Goal: Task Accomplishment & Management: Manage account settings

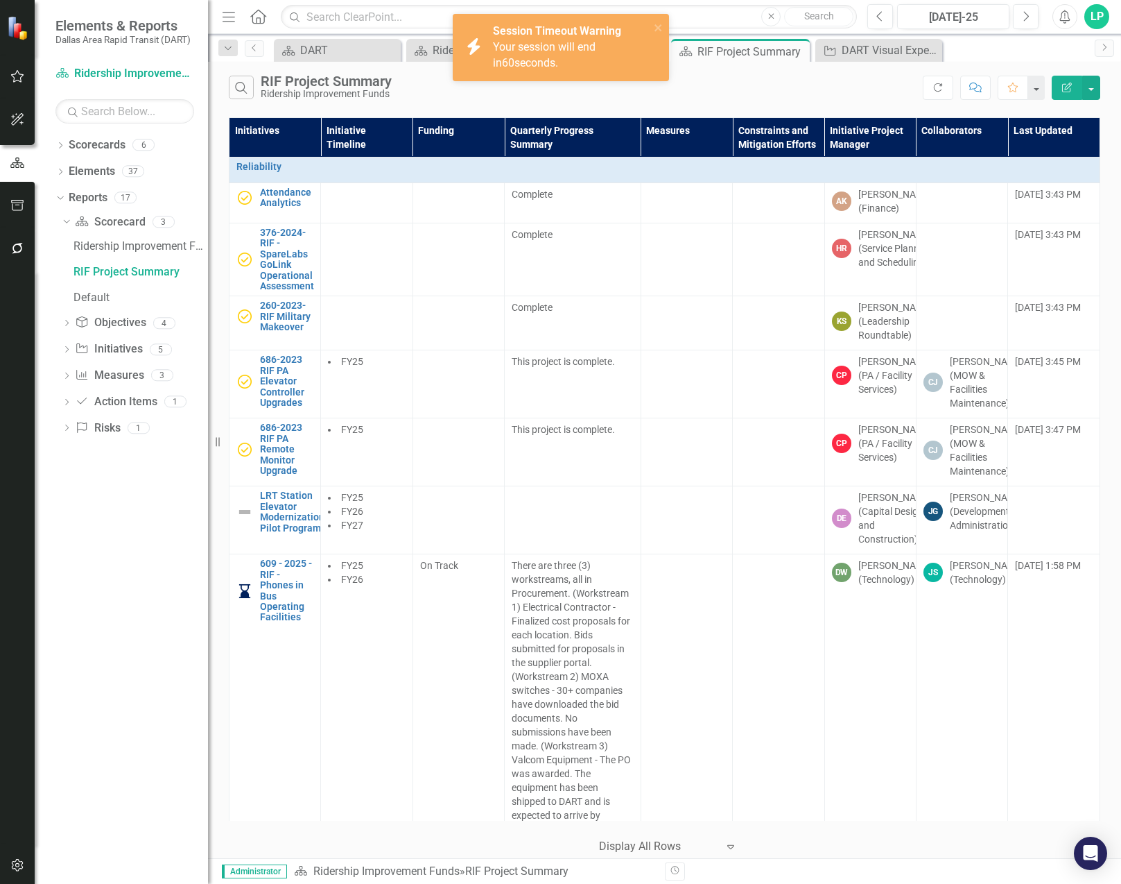
scroll to position [3192, 0]
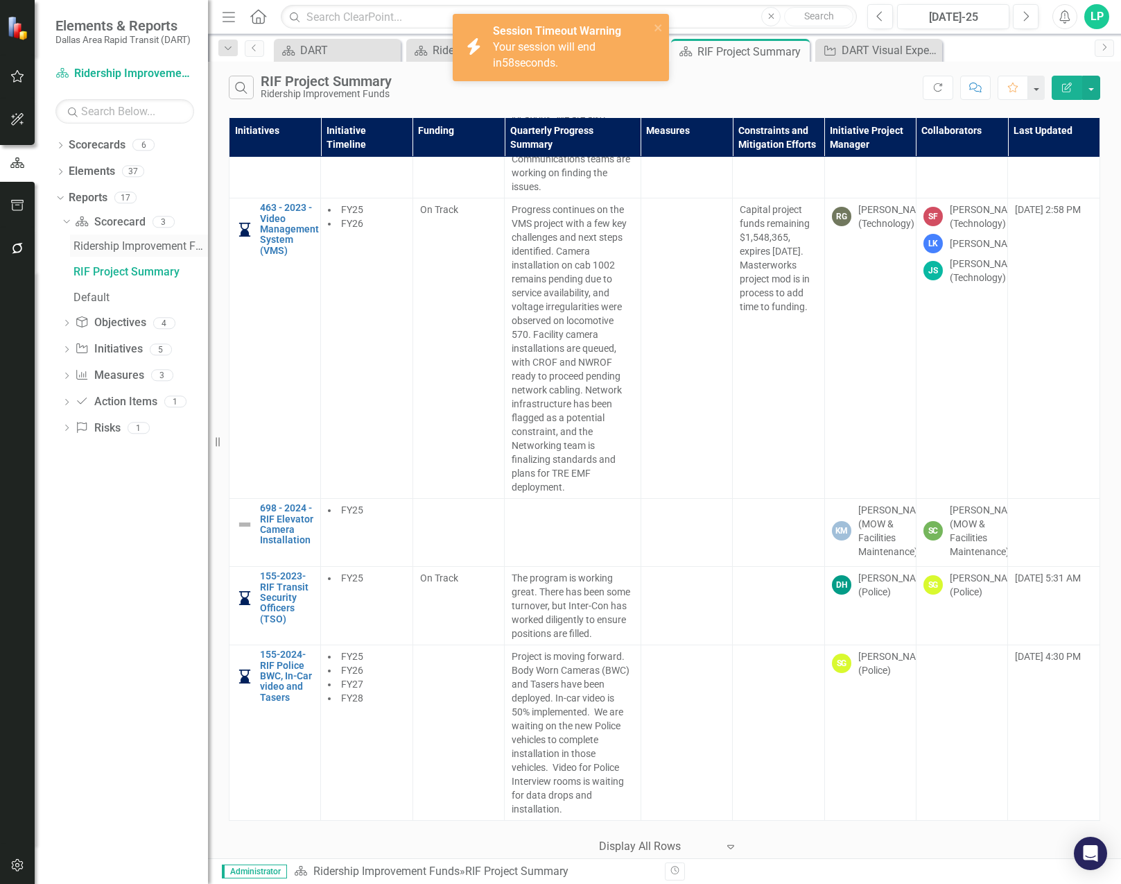
click at [112, 239] on link "Ridership Improvement Funds" at bounding box center [139, 245] width 138 height 22
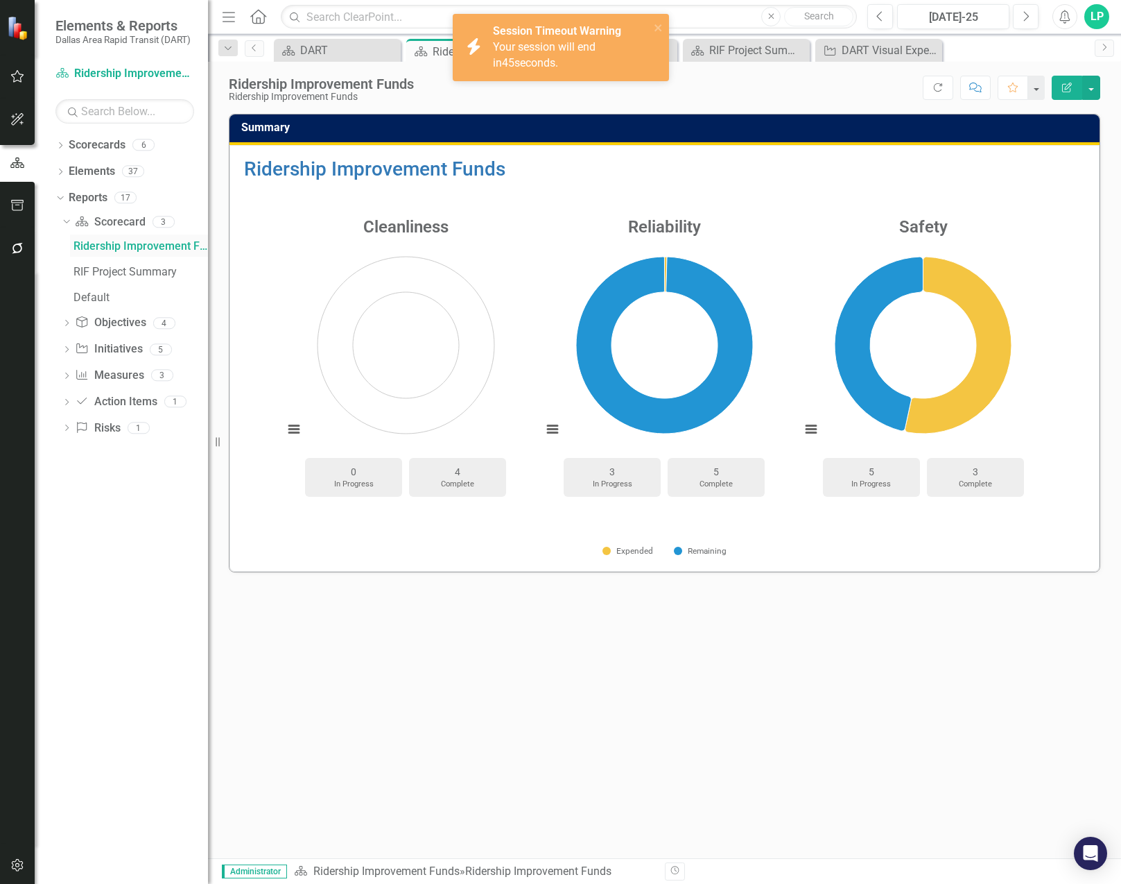
click at [140, 239] on link "Ridership Improvement Funds" at bounding box center [139, 245] width 138 height 22
click at [133, 271] on div "RIF Project Summary" at bounding box center [141, 272] width 135 height 12
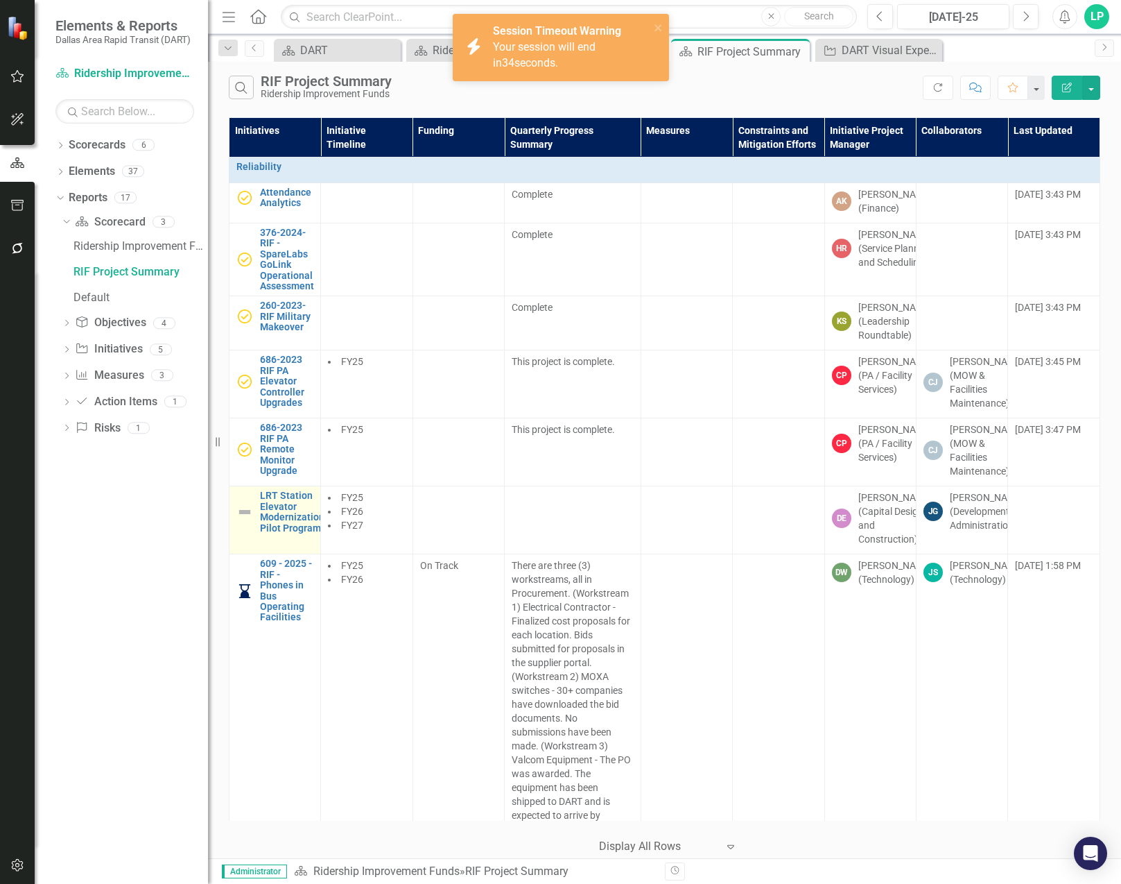
click at [248, 520] on img at bounding box center [244, 511] width 17 height 17
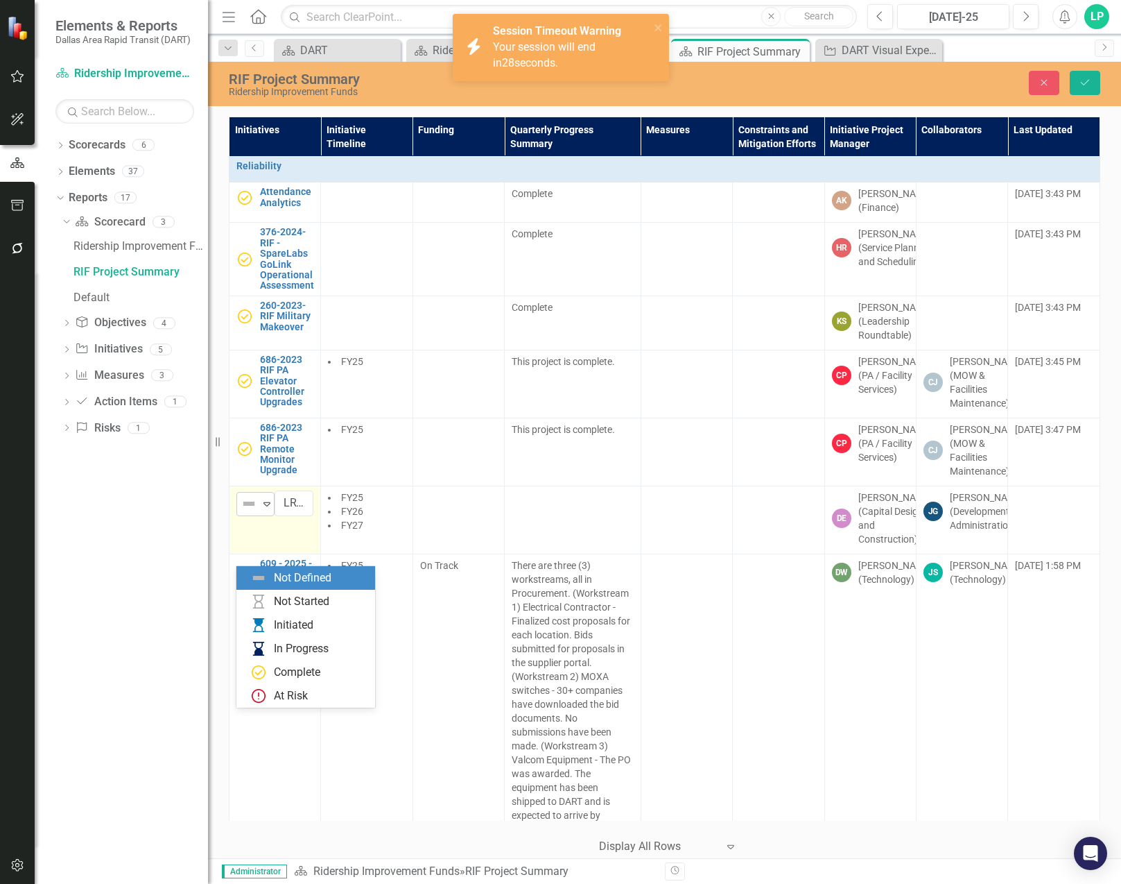
click at [264, 509] on icon "Expand" at bounding box center [267, 503] width 14 height 11
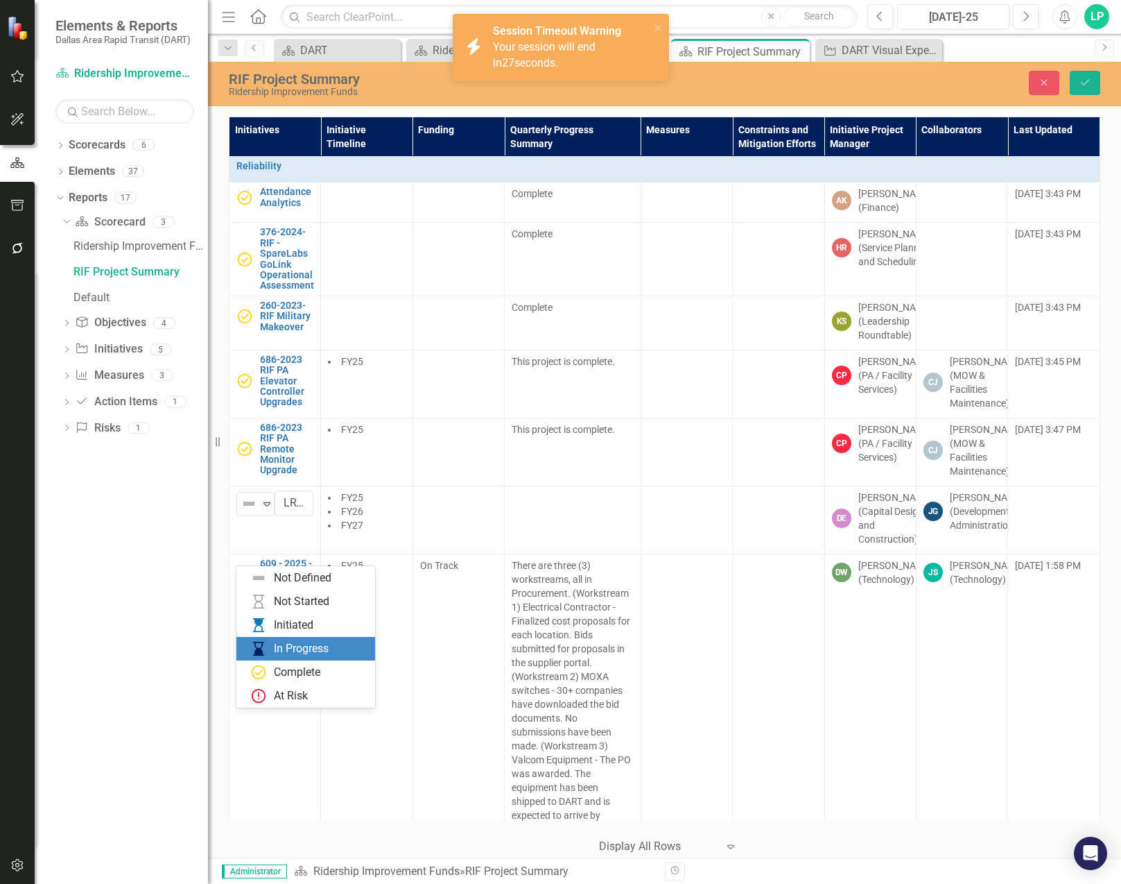
click at [287, 645] on div "In Progress" at bounding box center [301, 649] width 55 height 16
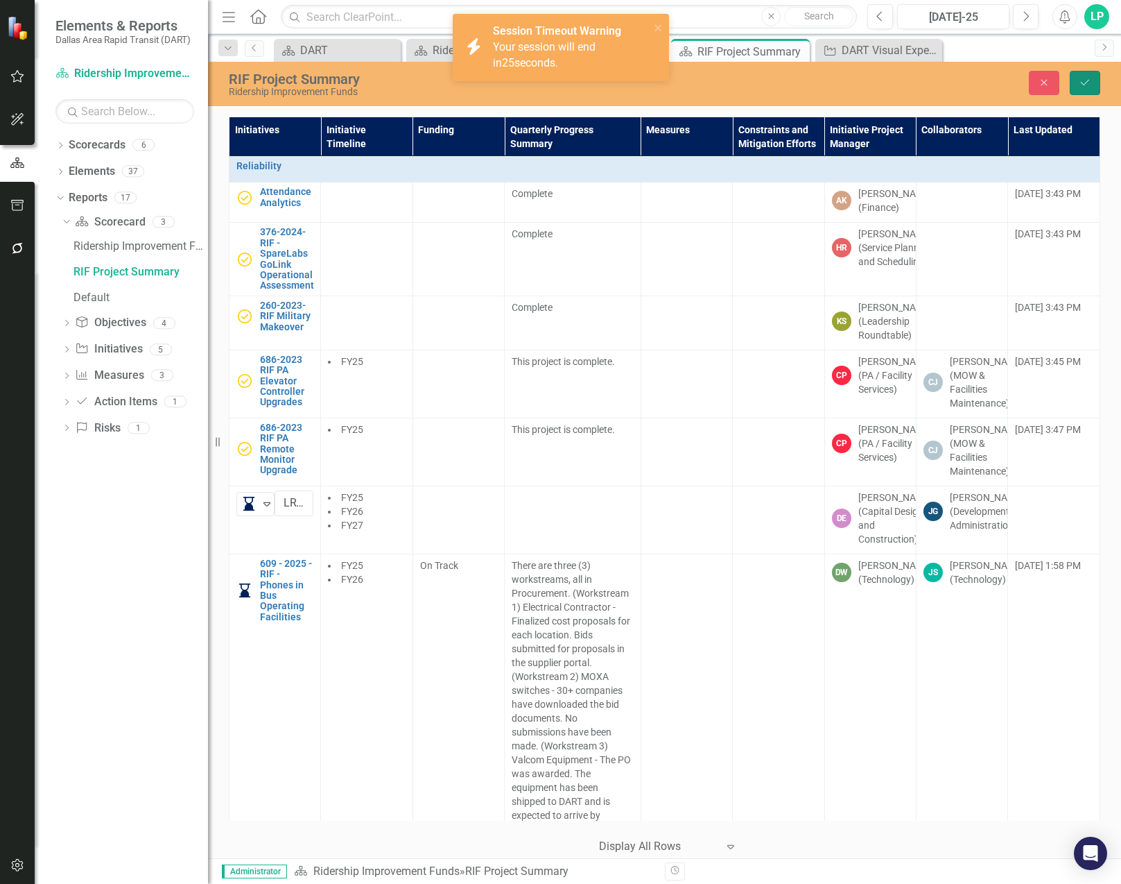
click at [1090, 80] on icon "Save" at bounding box center [1085, 83] width 12 height 10
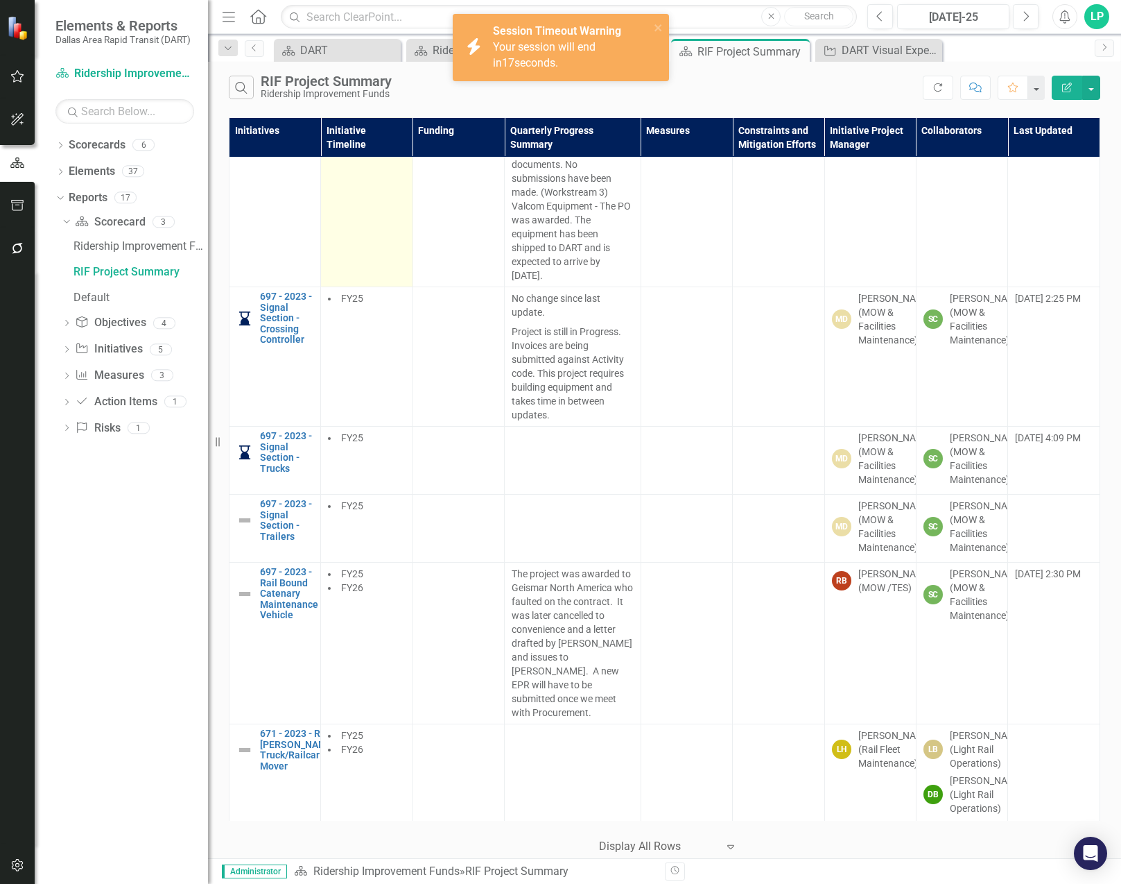
scroll to position [555, 0]
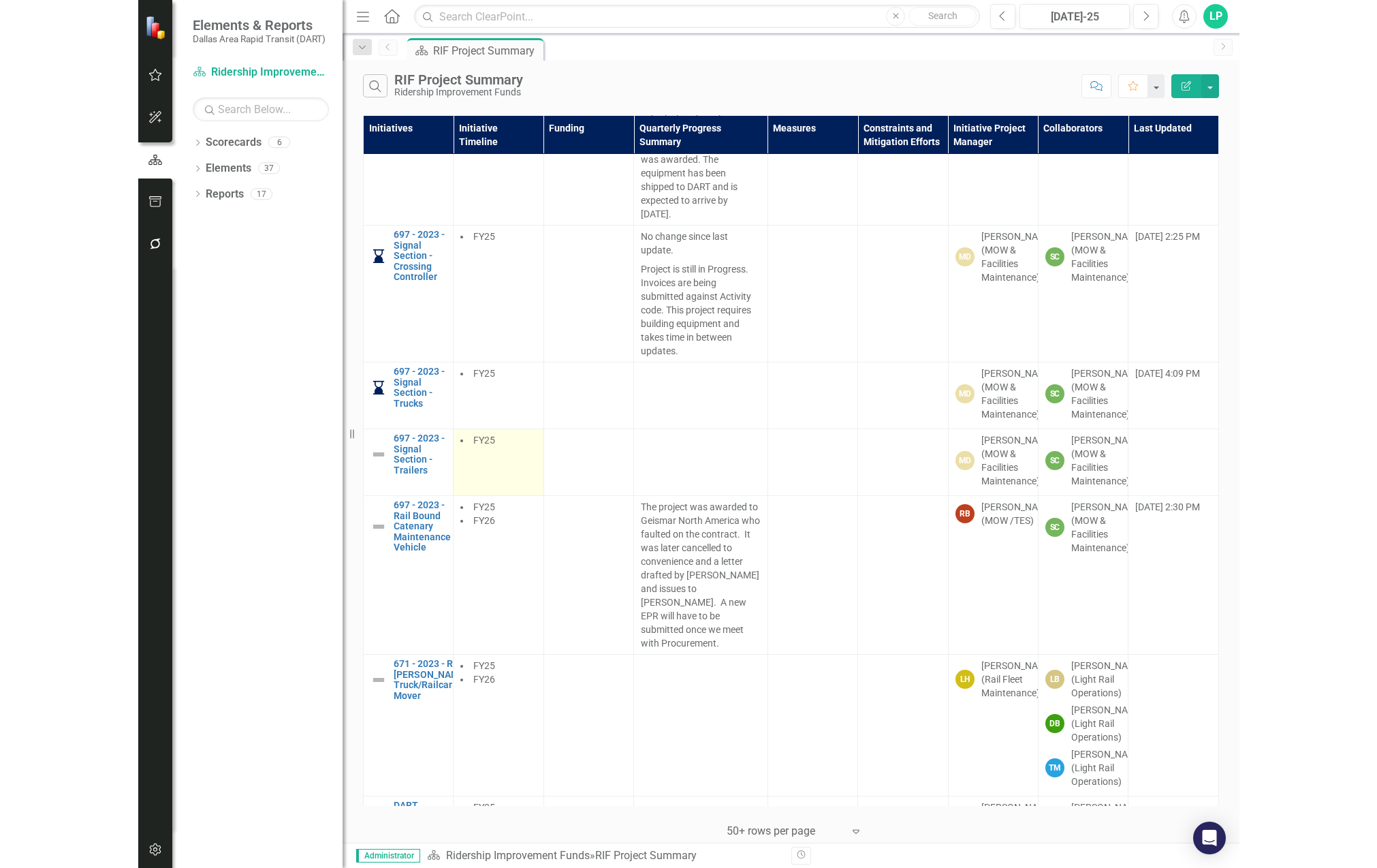
scroll to position [613, 0]
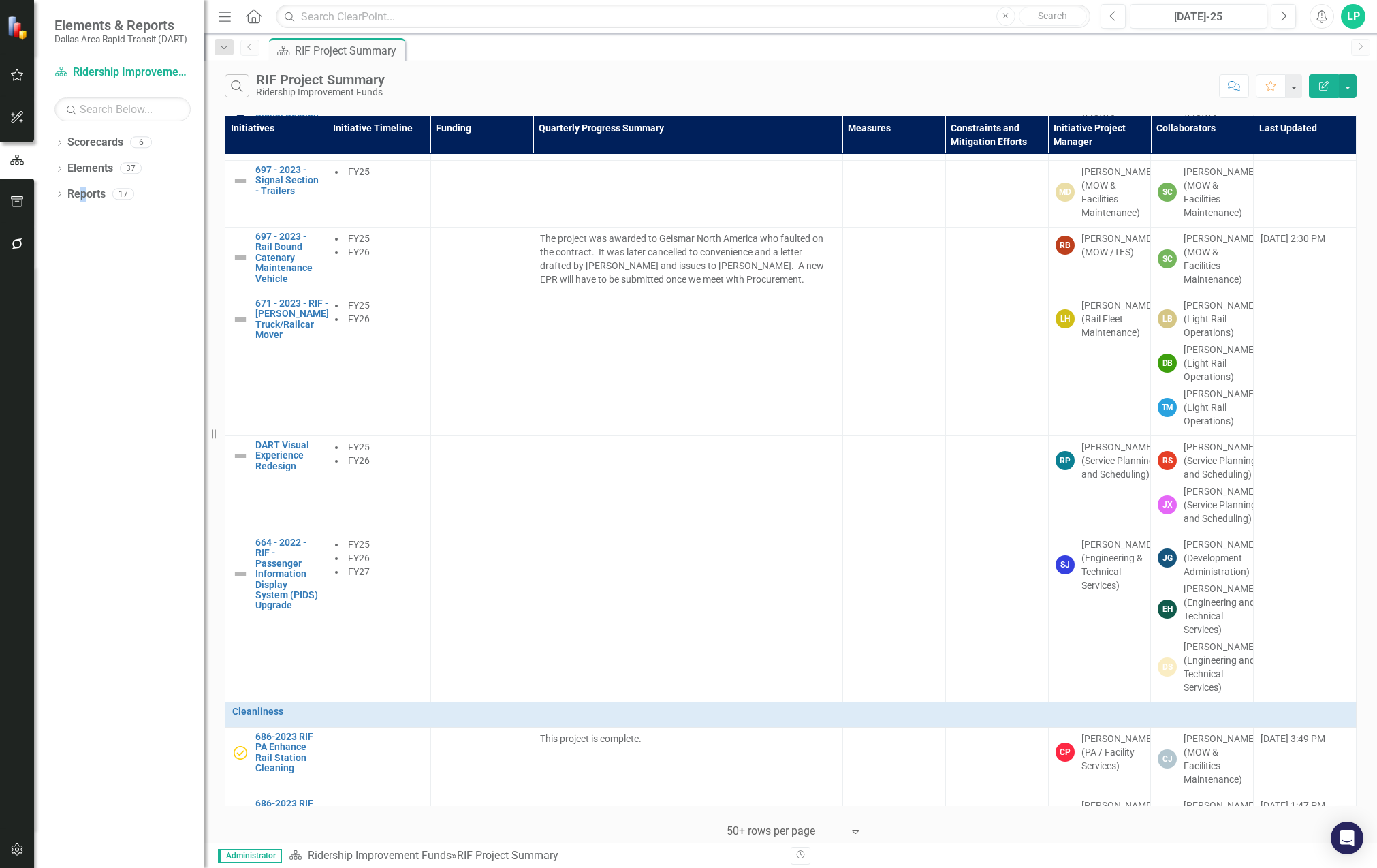
click at [83, 305] on div "Dropdown Scorecards 6 Dropdown DART Strategic Plan Security Strategy Ridership …" at bounding box center [119, 500] width 170 height 736
click at [231, 89] on icon "Search" at bounding box center [237, 85] width 15 height 12
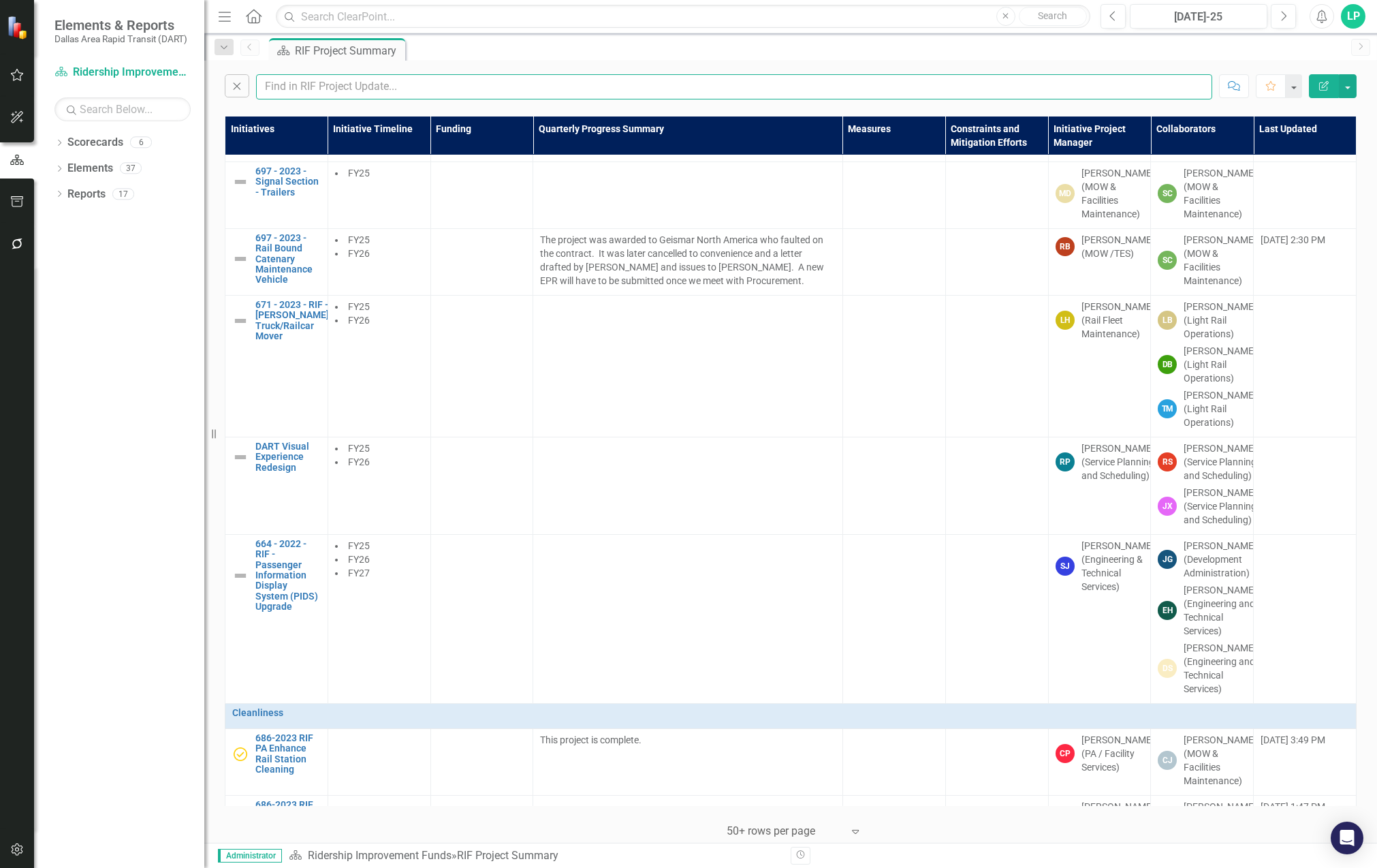
click at [339, 87] on input "text" at bounding box center [735, 87] width 957 height 26
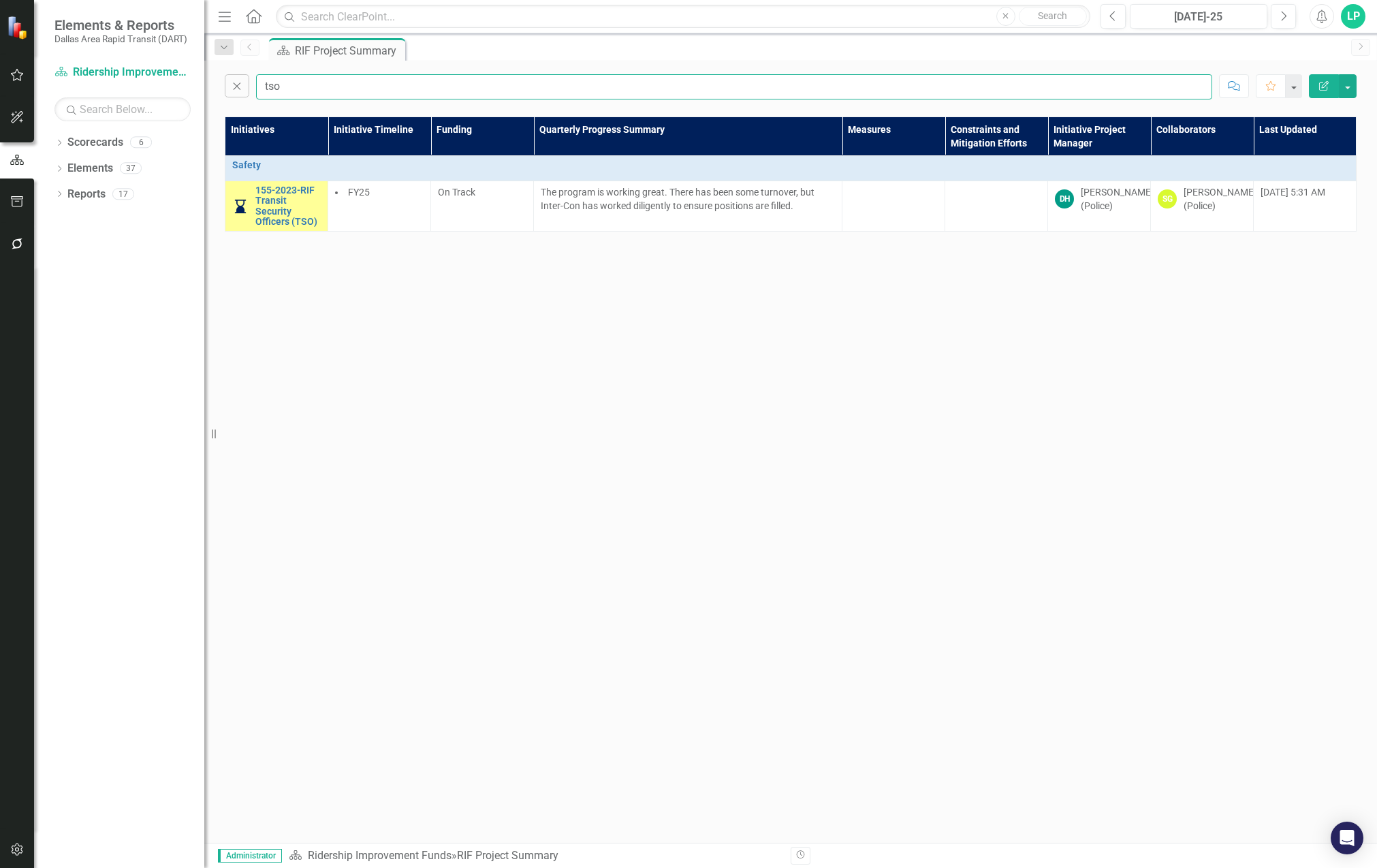
scroll to position [0, 0]
drag, startPoint x: 288, startPoint y: 90, endPoint x: 233, endPoint y: 91, distance: 55.0
click at [233, 91] on div "Close tso" at bounding box center [719, 87] width 988 height 26
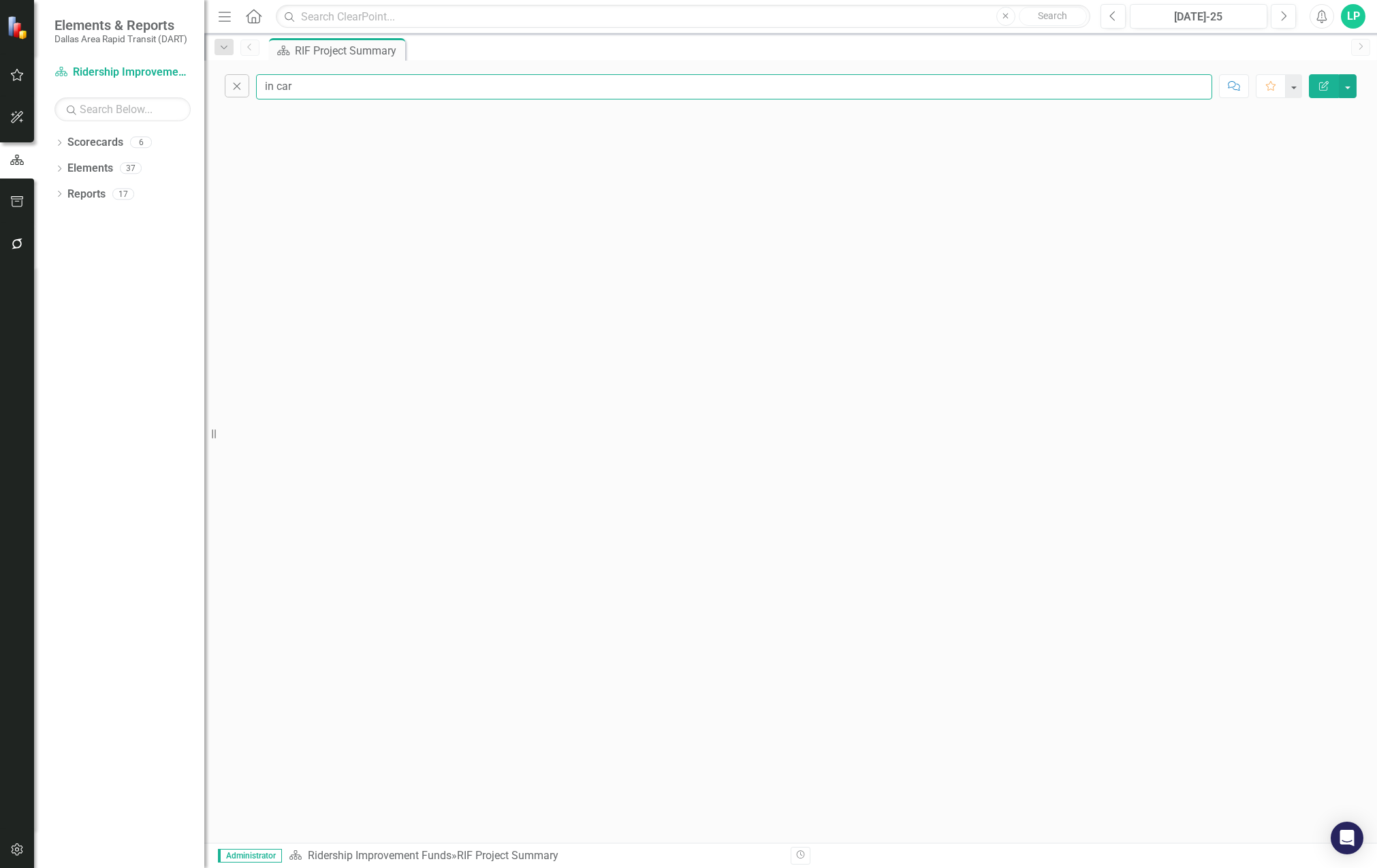
drag, startPoint x: 307, startPoint y: 86, endPoint x: 216, endPoint y: 100, distance: 92.1
click at [216, 100] on div "Close in car Comment Favorite Edit Report" at bounding box center [791, 83] width 1173 height 45
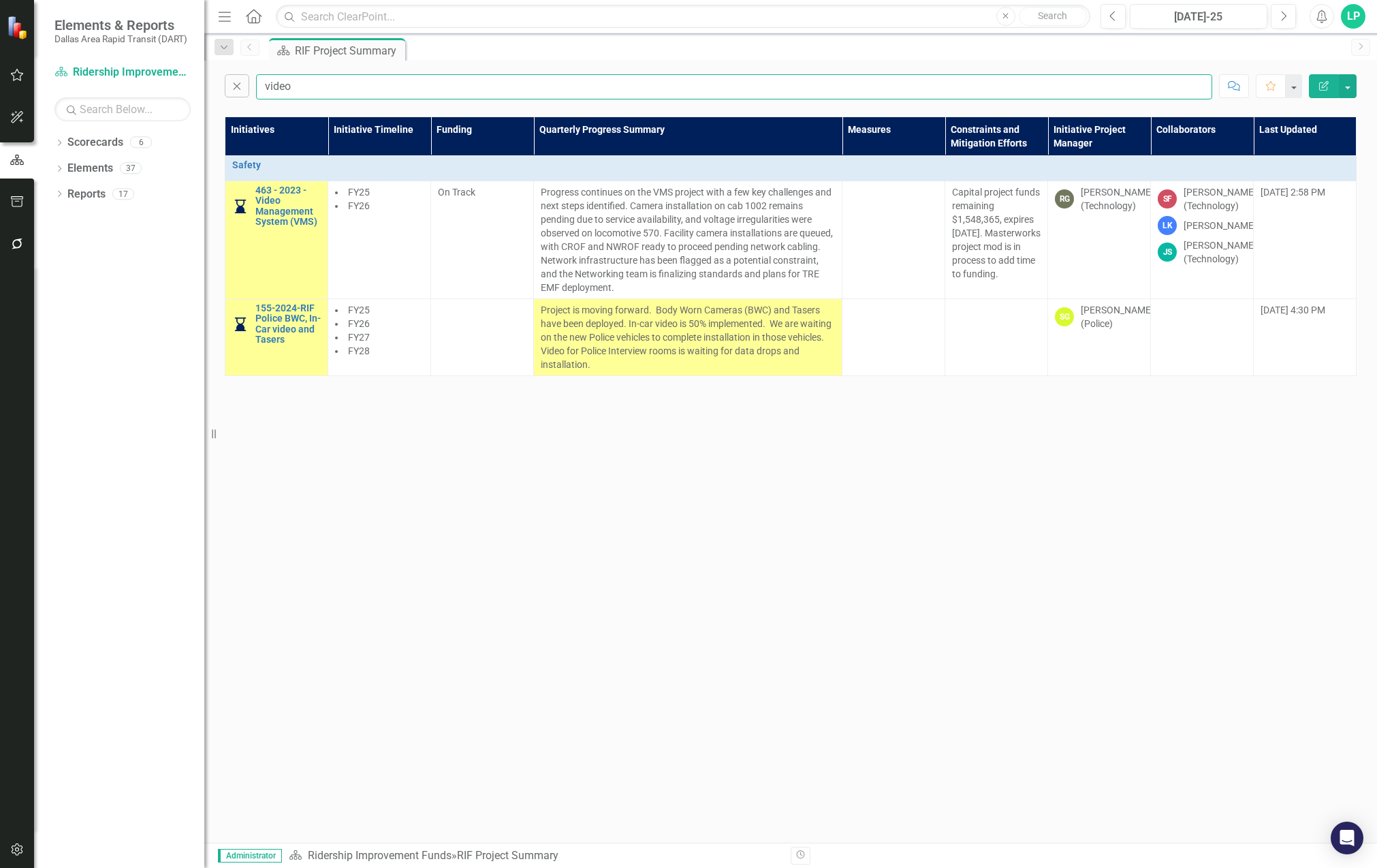
drag, startPoint x: 302, startPoint y: 85, endPoint x: 239, endPoint y: 99, distance: 64.5
click at [239, 99] on div "Close video Comment Favorite Edit Report" at bounding box center [791, 83] width 1173 height 45
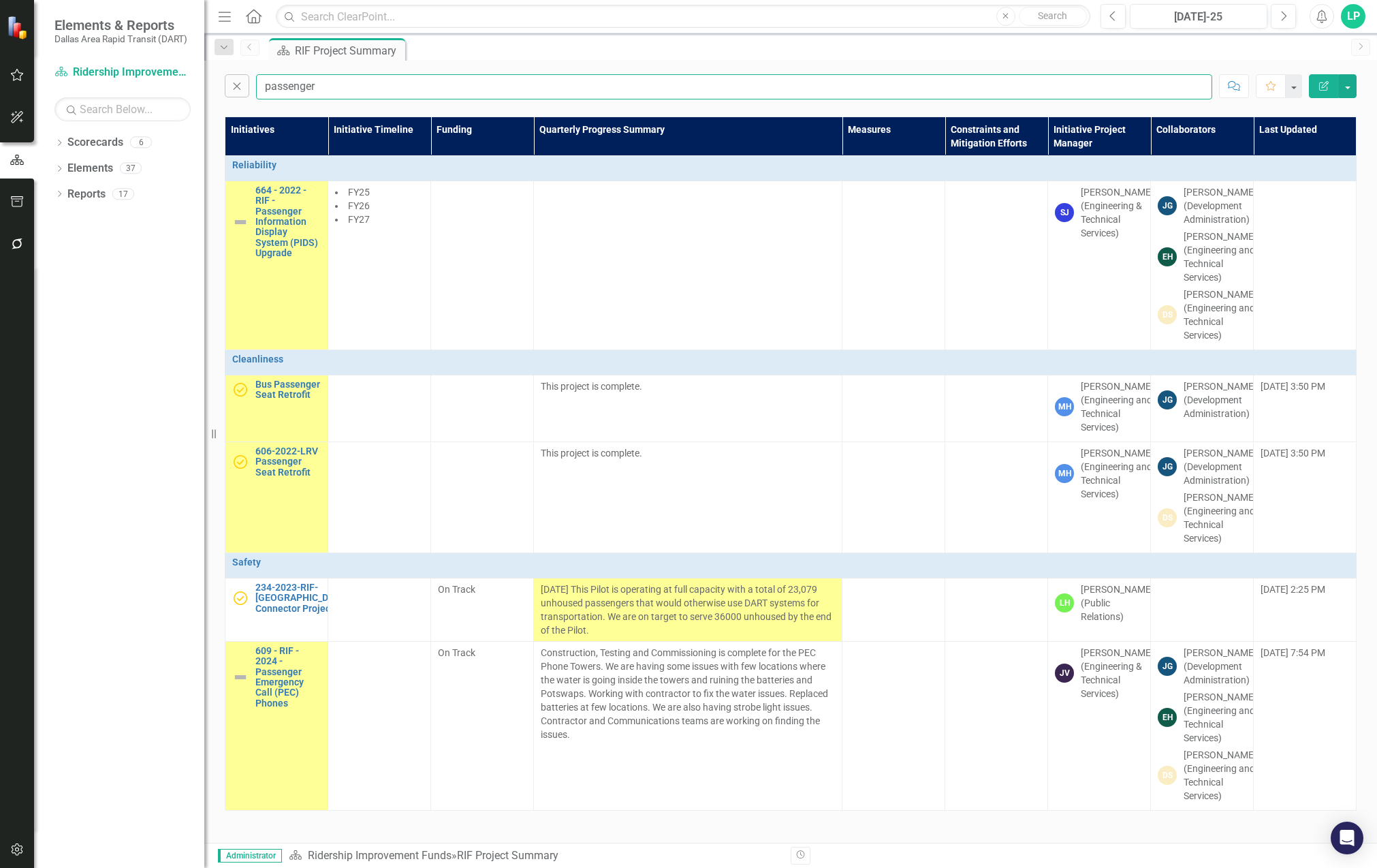
drag, startPoint x: 321, startPoint y: 81, endPoint x: 221, endPoint y: 67, distance: 101.0
click at [221, 67] on div "Close passenger Comment Favorite Edit Report" at bounding box center [791, 83] width 1173 height 45
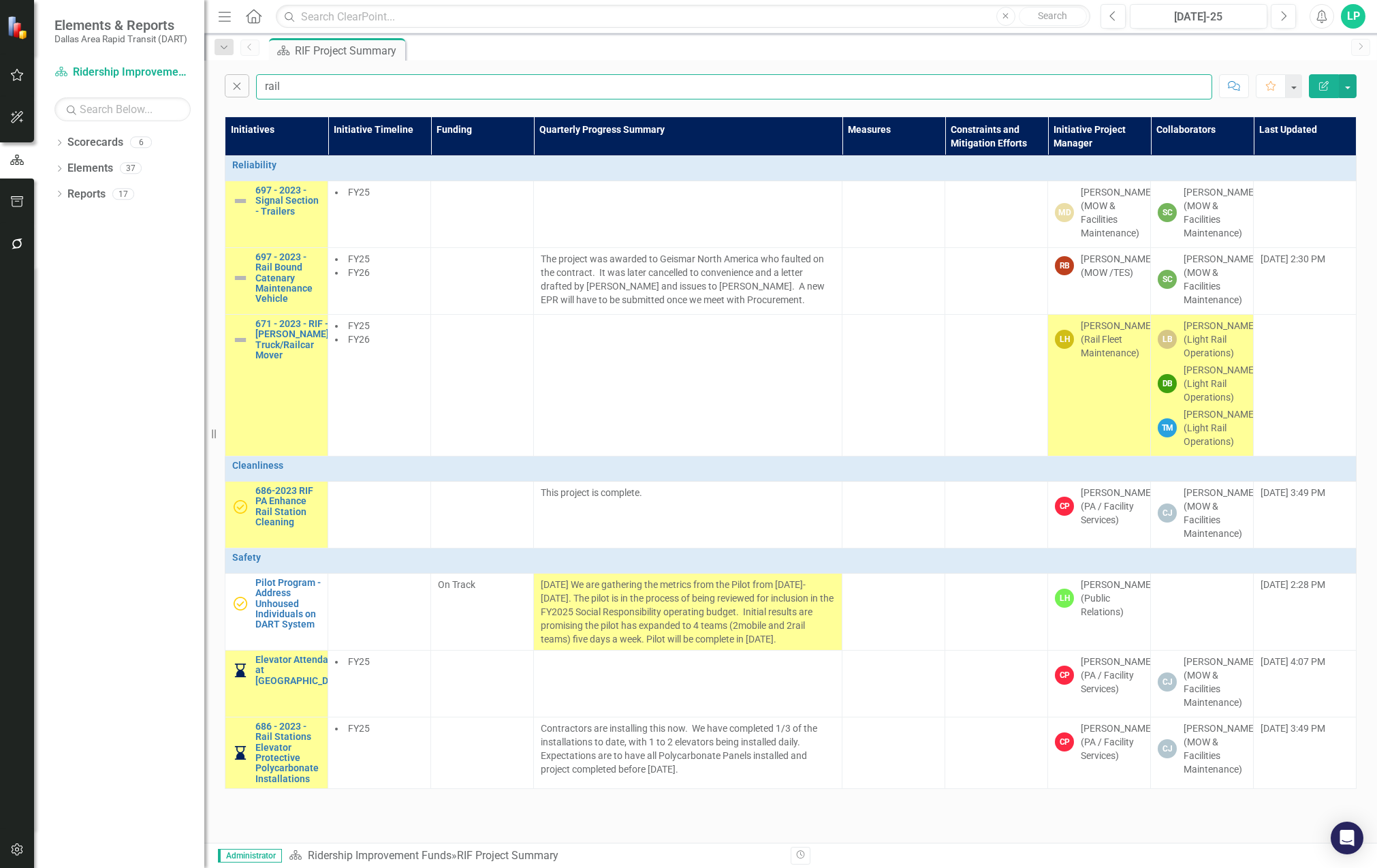
drag, startPoint x: 296, startPoint y: 92, endPoint x: 251, endPoint y: 90, distance: 45.0
click at [251, 90] on div "Close rail" at bounding box center [719, 87] width 988 height 26
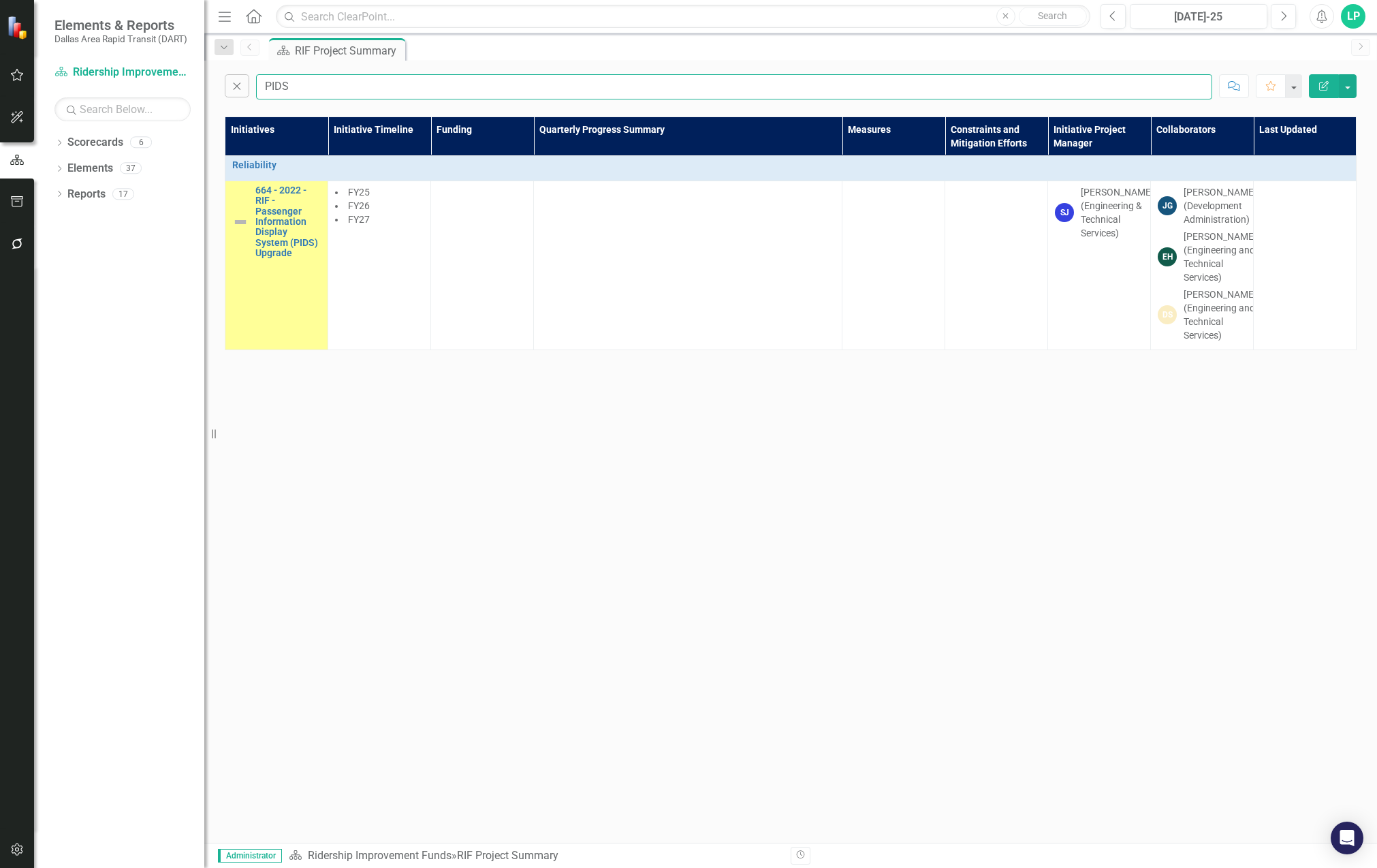
drag, startPoint x: 321, startPoint y: 83, endPoint x: 223, endPoint y: 90, distance: 98.2
click at [217, 90] on div "Close PIDS Comment Favorite Edit Report" at bounding box center [791, 83] width 1173 height 45
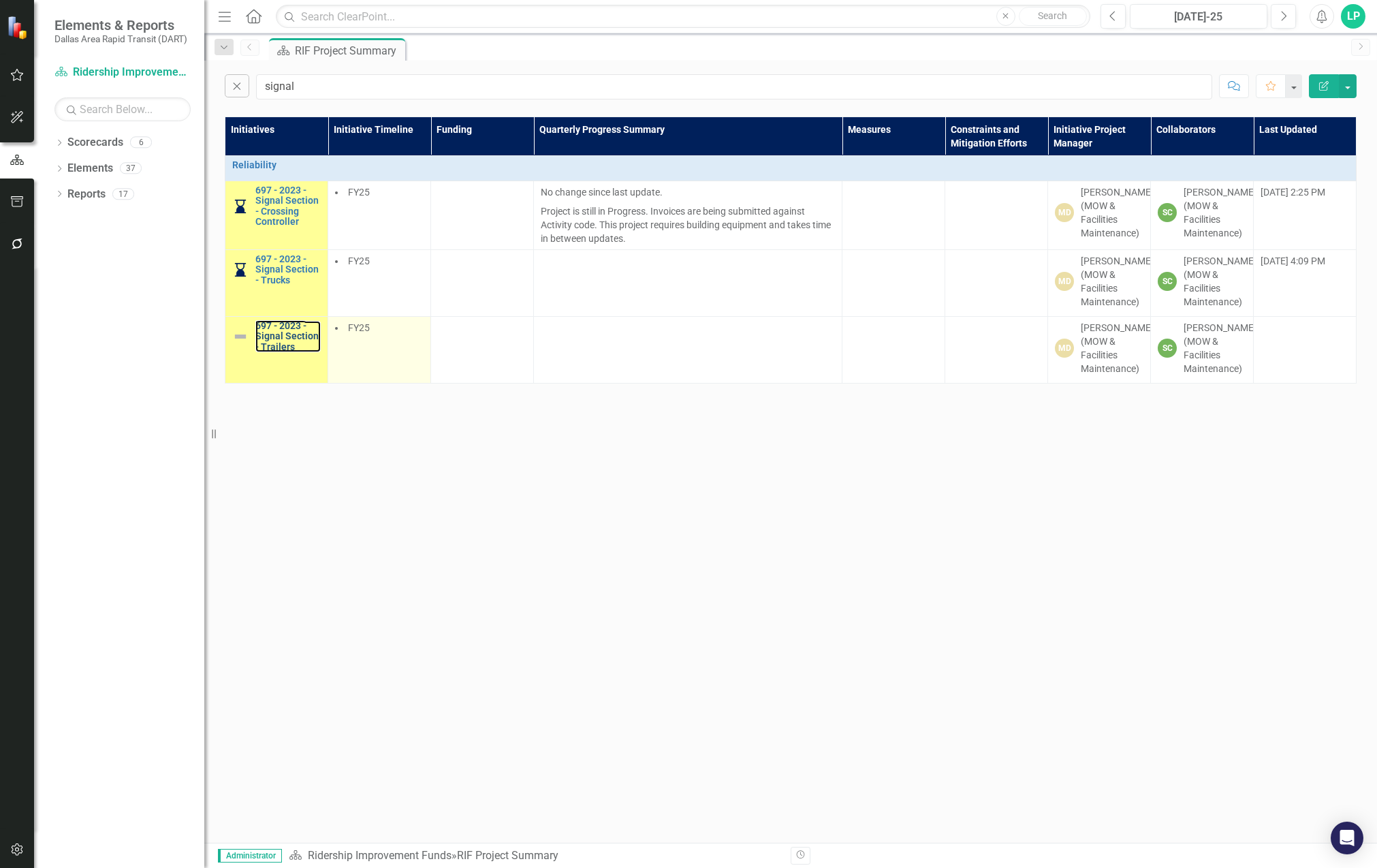
drag, startPoint x: 281, startPoint y: 348, endPoint x: 351, endPoint y: 361, distance: 71.2
drag, startPoint x: 309, startPoint y: 88, endPoint x: 248, endPoint y: 89, distance: 61.0
click at [248, 89] on div "Close signal" at bounding box center [719, 87] width 988 height 26
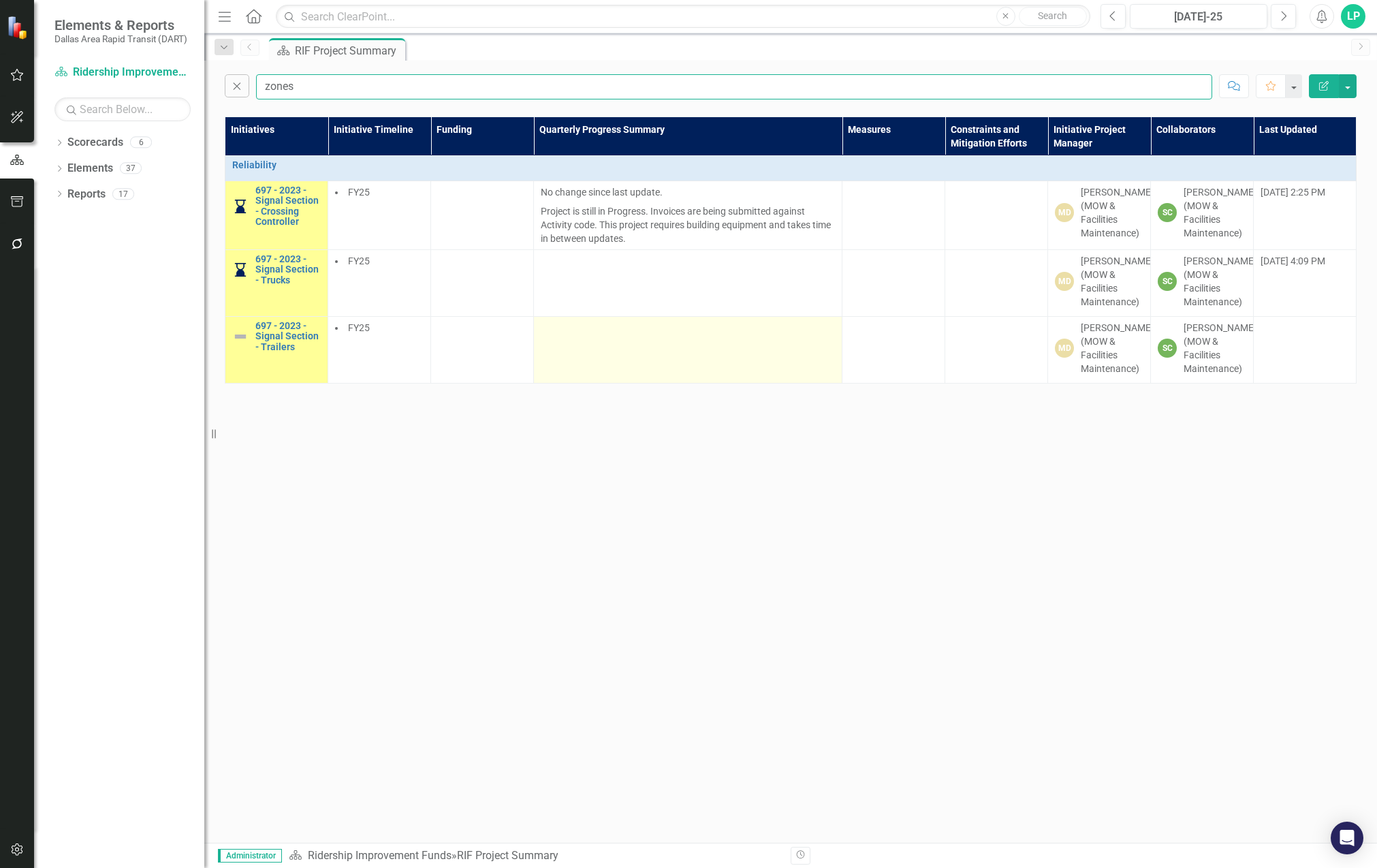
type input "zones"
